Goal: Information Seeking & Learning: Learn about a topic

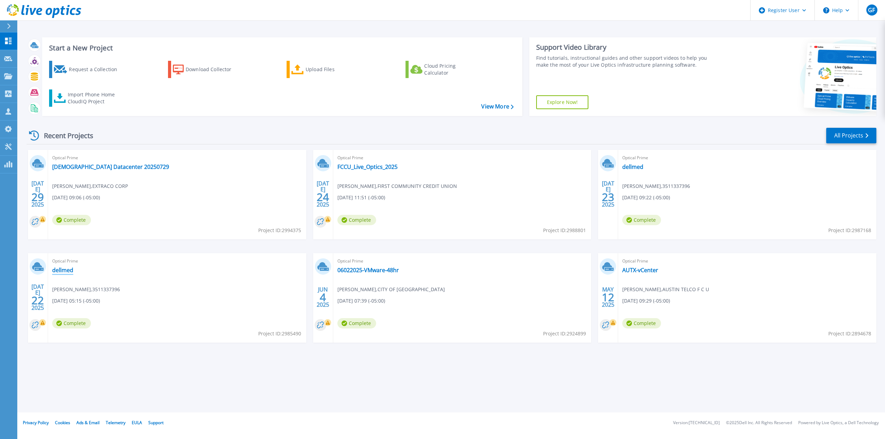
click at [66, 272] on link "dellmed" at bounding box center [62, 270] width 21 height 7
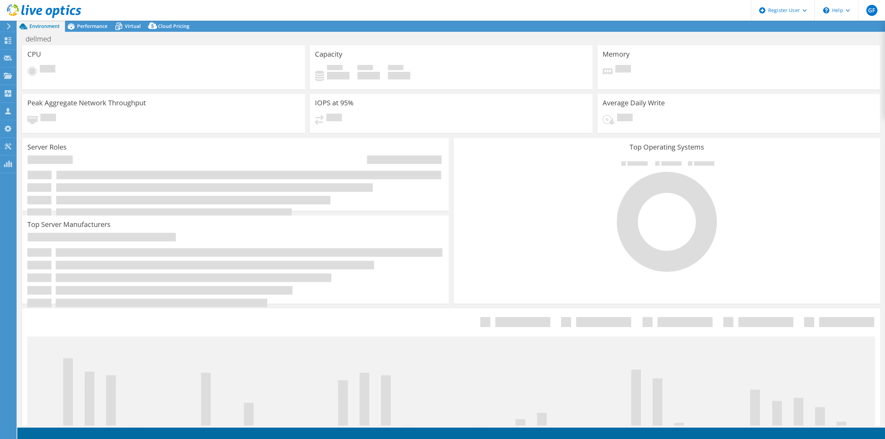
select select "USD"
select select "USEast"
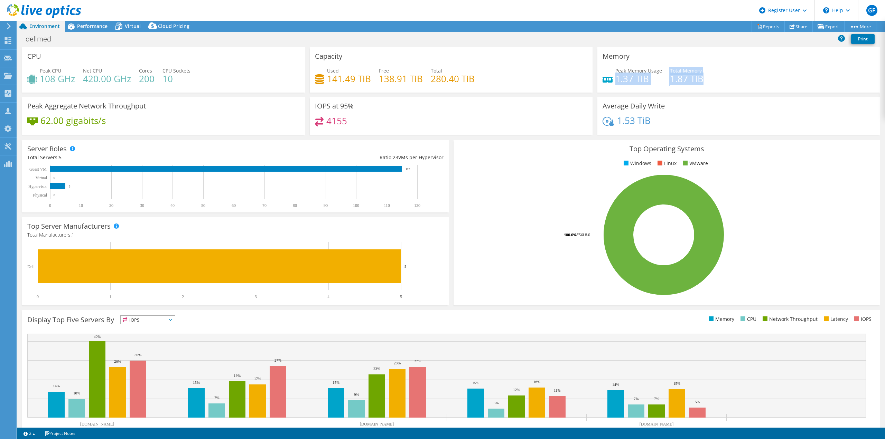
drag, startPoint x: 613, startPoint y: 78, endPoint x: 733, endPoint y: 79, distance: 119.9
click at [733, 79] on div "Peak Memory Usage 1.37 TiB Total Memory 1.87 TiB" at bounding box center [738, 78] width 272 height 22
click at [738, 79] on div "Peak Memory Usage 1.37 TiB Total Memory 1.87 TiB" at bounding box center [738, 78] width 272 height 22
click at [94, 25] on span "Performance" at bounding box center [92, 26] width 30 height 7
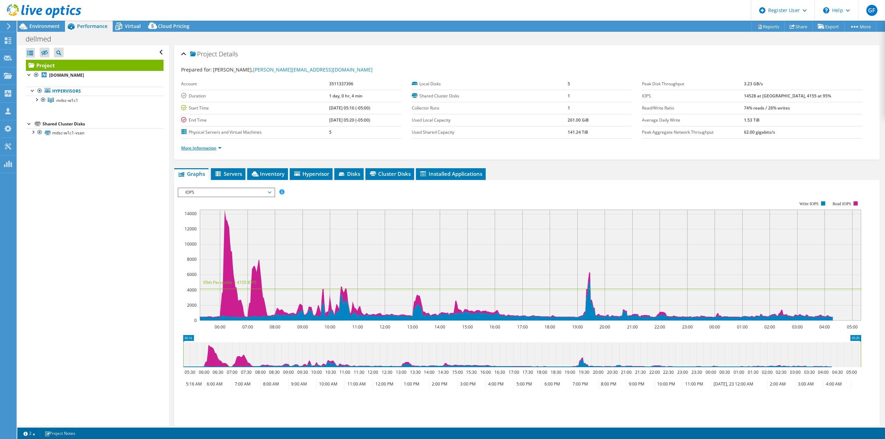
click at [219, 148] on link "More Information" at bounding box center [201, 148] width 40 height 6
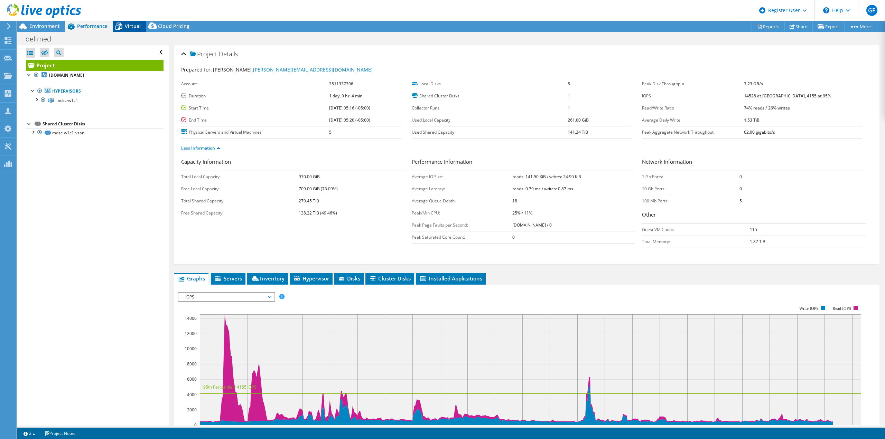
click at [140, 29] on div "Virtual" at bounding box center [129, 26] width 33 height 11
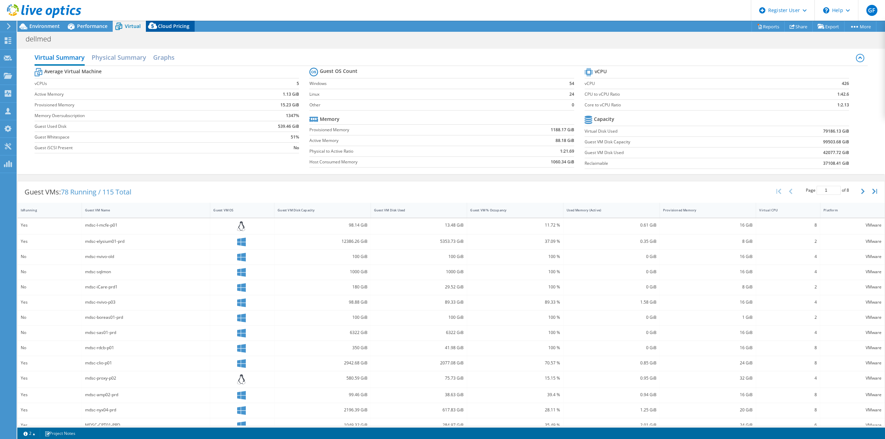
click at [173, 27] on span "Cloud Pricing" at bounding box center [173, 26] width 31 height 7
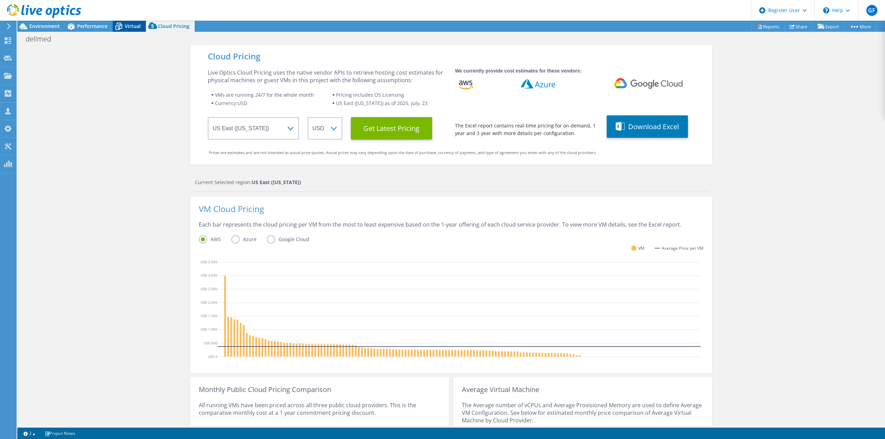
drag, startPoint x: 138, startPoint y: 25, endPoint x: 131, endPoint y: 24, distance: 7.0
click at [137, 25] on span "Virtual" at bounding box center [133, 26] width 16 height 7
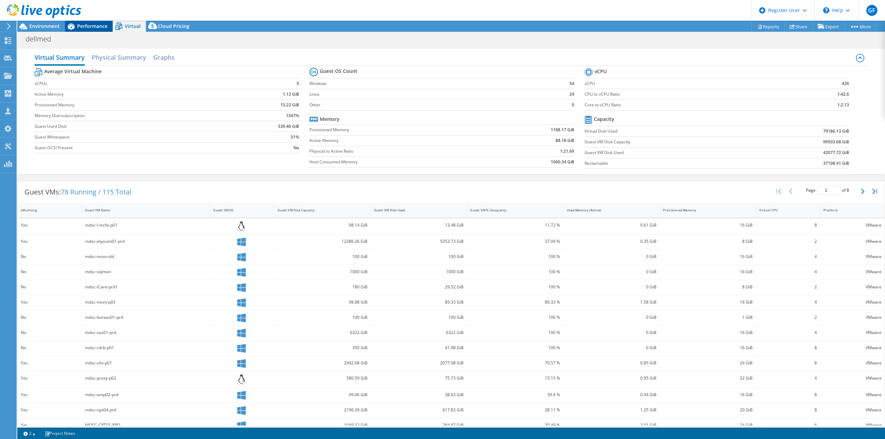
click at [65, 24] on icon at bounding box center [71, 26] width 12 height 12
